Goal: Task Accomplishment & Management: Use online tool/utility

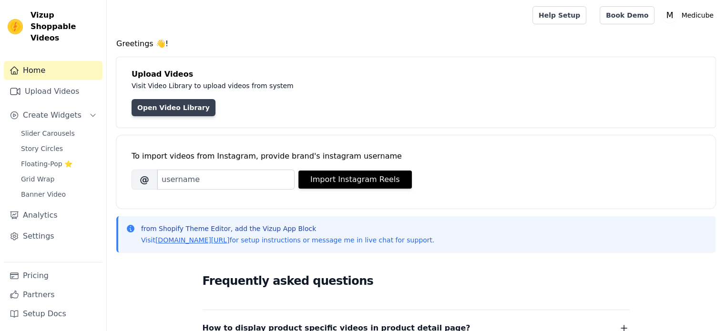
click at [154, 105] on link "Open Video Library" at bounding box center [174, 107] width 84 height 17
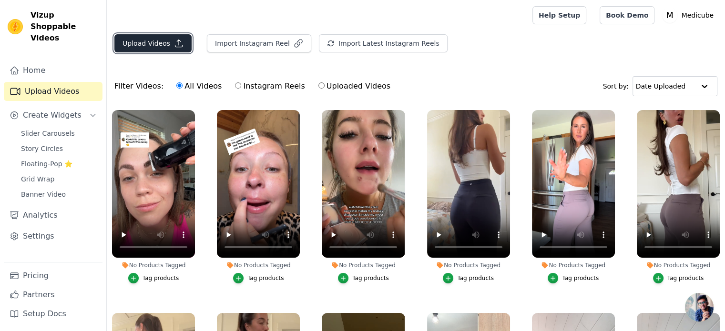
click at [174, 47] on icon "button" at bounding box center [179, 44] width 10 height 10
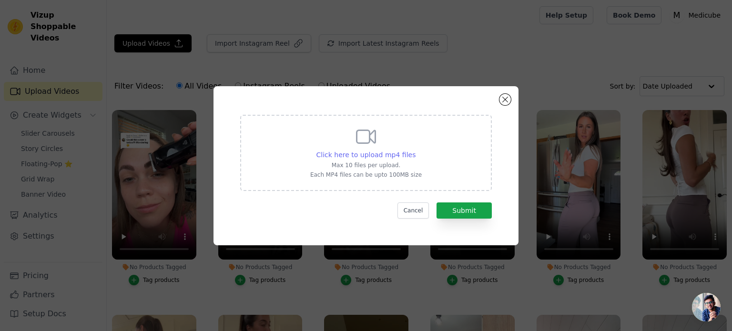
click at [349, 159] on span "Click here to upload mp4 files" at bounding box center [367, 155] width 100 height 8
click at [415, 150] on input "Click here to upload mp4 files Max 10 files per upload. Each MP4 files can be u…" at bounding box center [415, 150] width 0 height 0
type input "C:\fakepath\video_7526891640280108310.mp4"
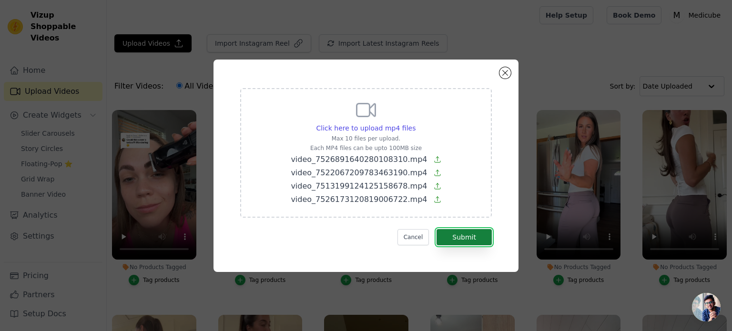
click at [457, 233] on button "Submit" at bounding box center [464, 237] width 55 height 16
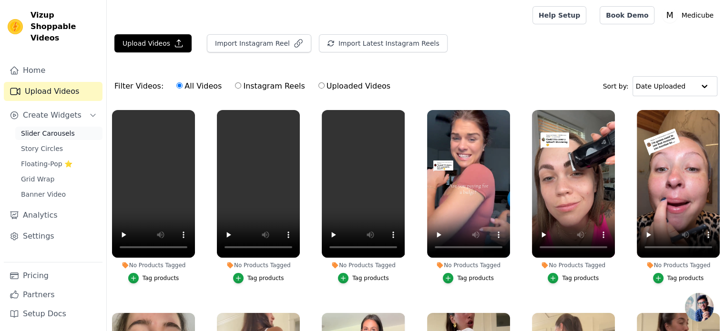
click at [57, 129] on span "Slider Carousels" at bounding box center [48, 134] width 54 height 10
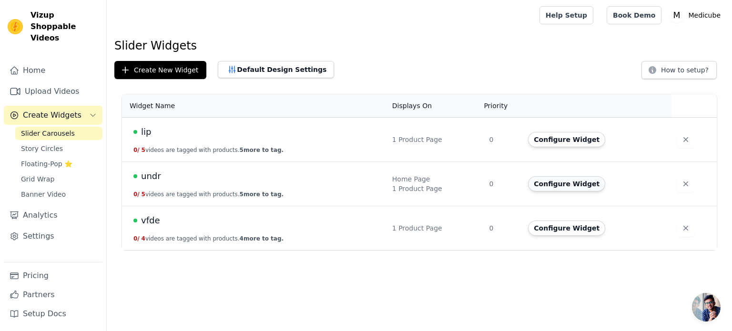
click at [557, 181] on button "Configure Widget" at bounding box center [566, 183] width 77 height 15
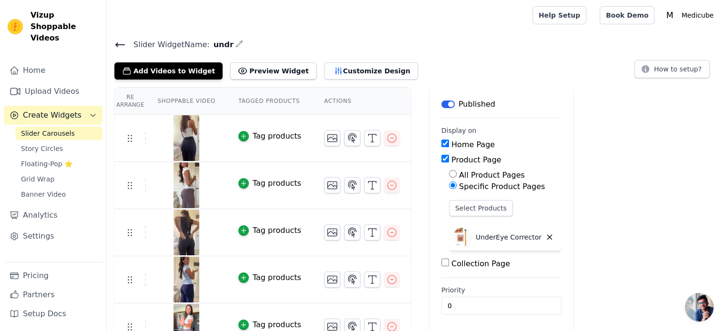
click at [41, 129] on span "Slider Carousels" at bounding box center [48, 134] width 54 height 10
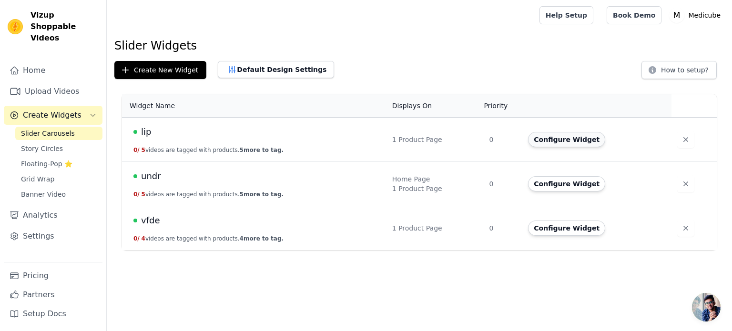
click at [555, 144] on button "Configure Widget" at bounding box center [566, 139] width 77 height 15
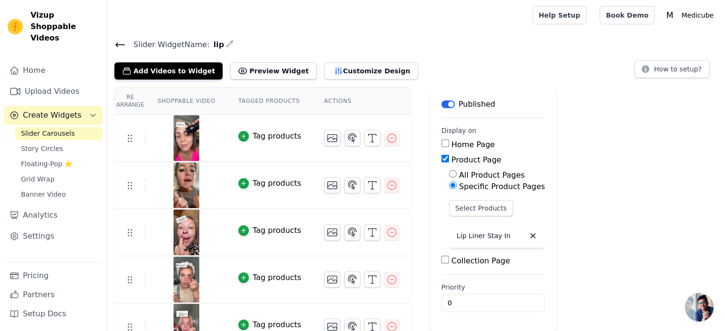
click at [38, 129] on span "Slider Carousels" at bounding box center [48, 134] width 54 height 10
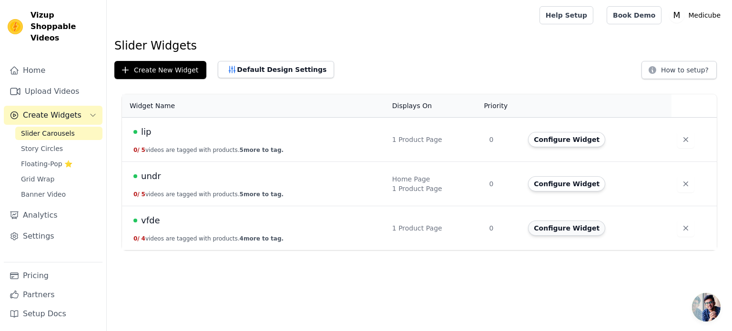
click at [543, 232] on button "Configure Widget" at bounding box center [566, 228] width 77 height 15
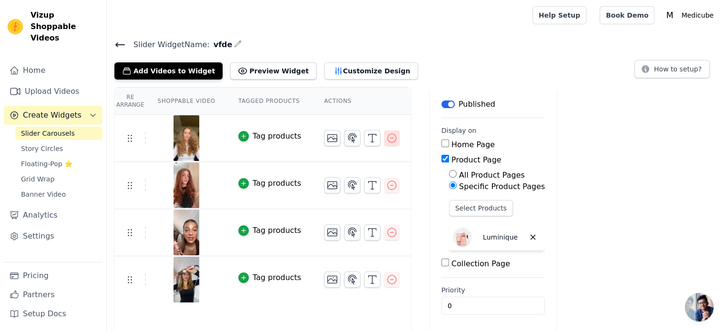
click at [386, 142] on icon "button" at bounding box center [391, 138] width 11 height 11
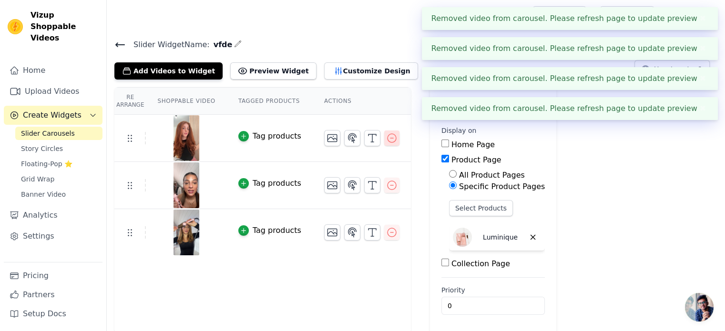
click at [388, 140] on icon "button" at bounding box center [392, 138] width 9 height 9
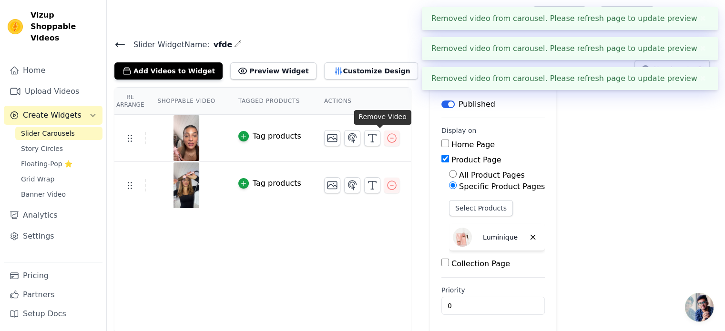
click at [388, 140] on icon "button" at bounding box center [392, 138] width 9 height 9
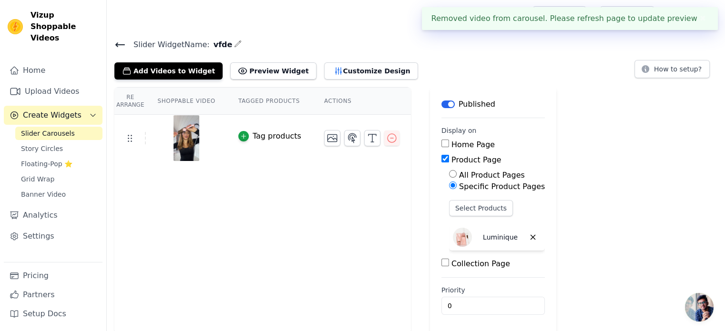
click at [386, 136] on icon "button" at bounding box center [391, 138] width 11 height 11
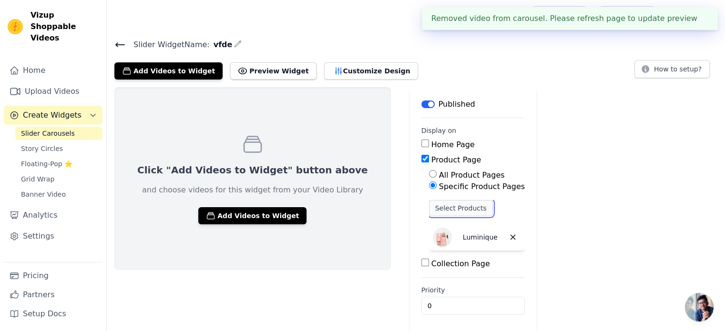
click at [429, 205] on button "Select Products" at bounding box center [461, 208] width 64 height 16
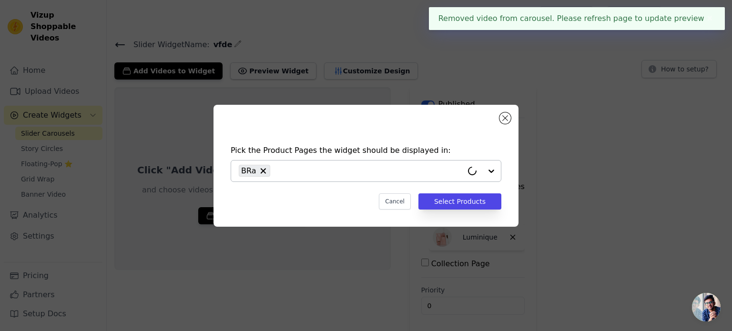
click at [351, 175] on input "text" at bounding box center [369, 170] width 188 height 11
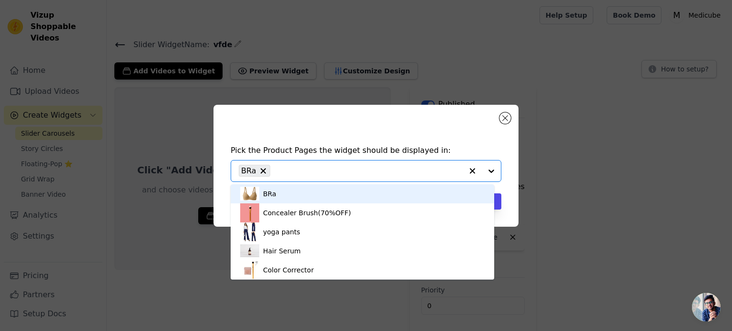
click at [330, 194] on div "BRa" at bounding box center [362, 194] width 245 height 19
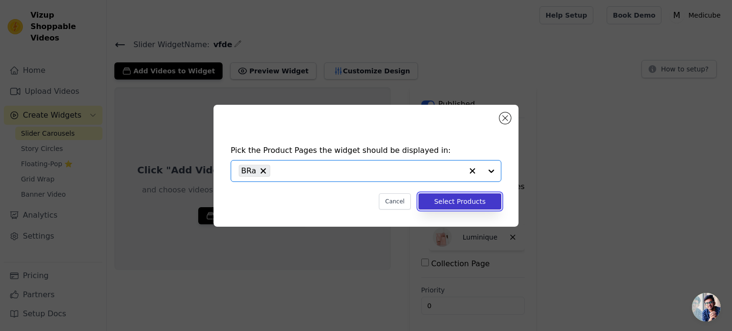
click at [464, 200] on button "Select Products" at bounding box center [460, 202] width 83 height 16
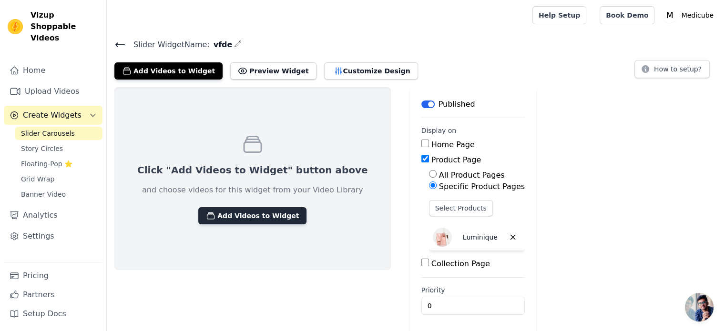
click at [260, 212] on button "Add Videos to Widget" at bounding box center [252, 215] width 108 height 17
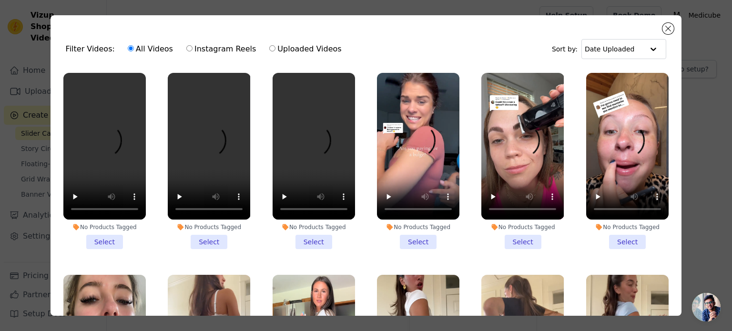
click at [103, 236] on li "No Products Tagged Select" at bounding box center [104, 161] width 82 height 176
click at [0, 0] on input "No Products Tagged Select" at bounding box center [0, 0] width 0 height 0
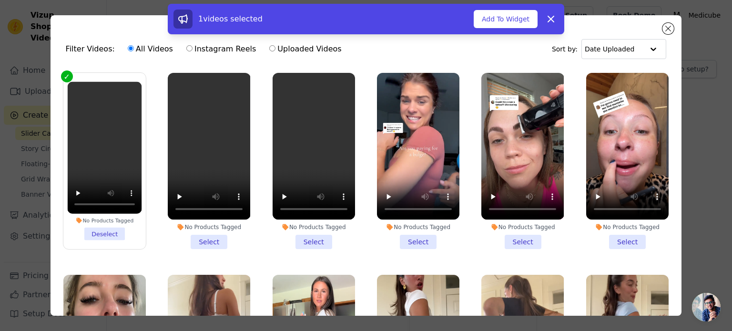
click at [204, 240] on li "No Products Tagged Select" at bounding box center [209, 161] width 82 height 176
click at [0, 0] on input "No Products Tagged Select" at bounding box center [0, 0] width 0 height 0
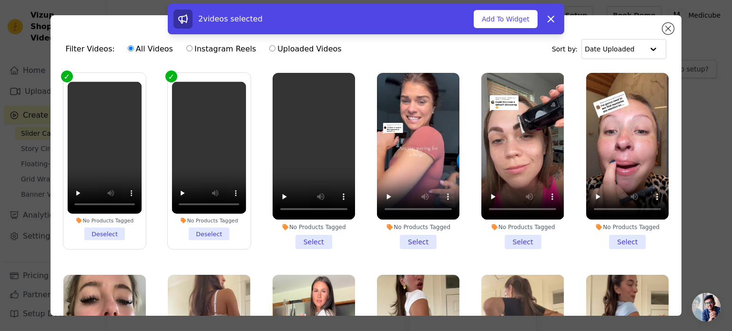
click at [294, 243] on li "No Products Tagged Select" at bounding box center [314, 161] width 82 height 176
click at [0, 0] on input "No Products Tagged Select" at bounding box center [0, 0] width 0 height 0
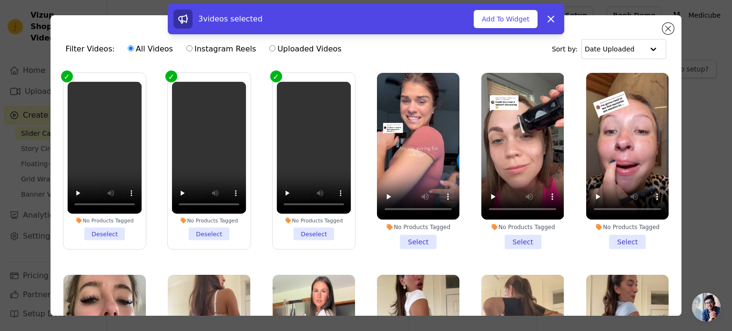
click at [400, 237] on li "No Products Tagged Select" at bounding box center [418, 161] width 82 height 176
click at [0, 0] on input "No Products Tagged Select" at bounding box center [0, 0] width 0 height 0
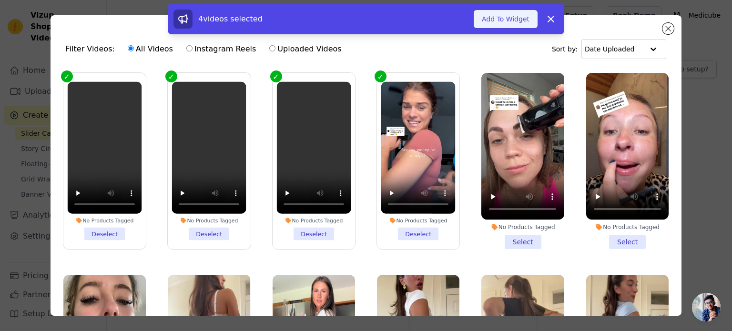
click at [509, 15] on button "Add To Widget" at bounding box center [506, 19] width 64 height 18
